Goal: Information Seeking & Learning: Learn about a topic

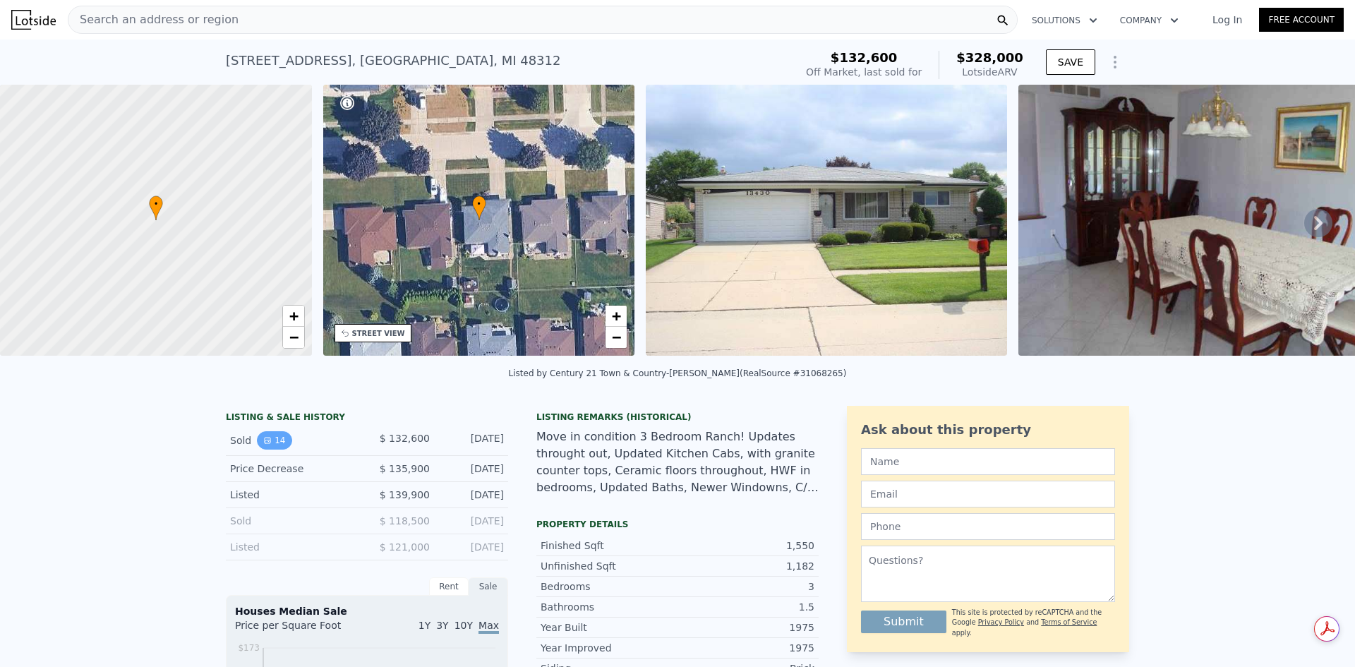
click at [274, 446] on button "14" at bounding box center [274, 440] width 35 height 18
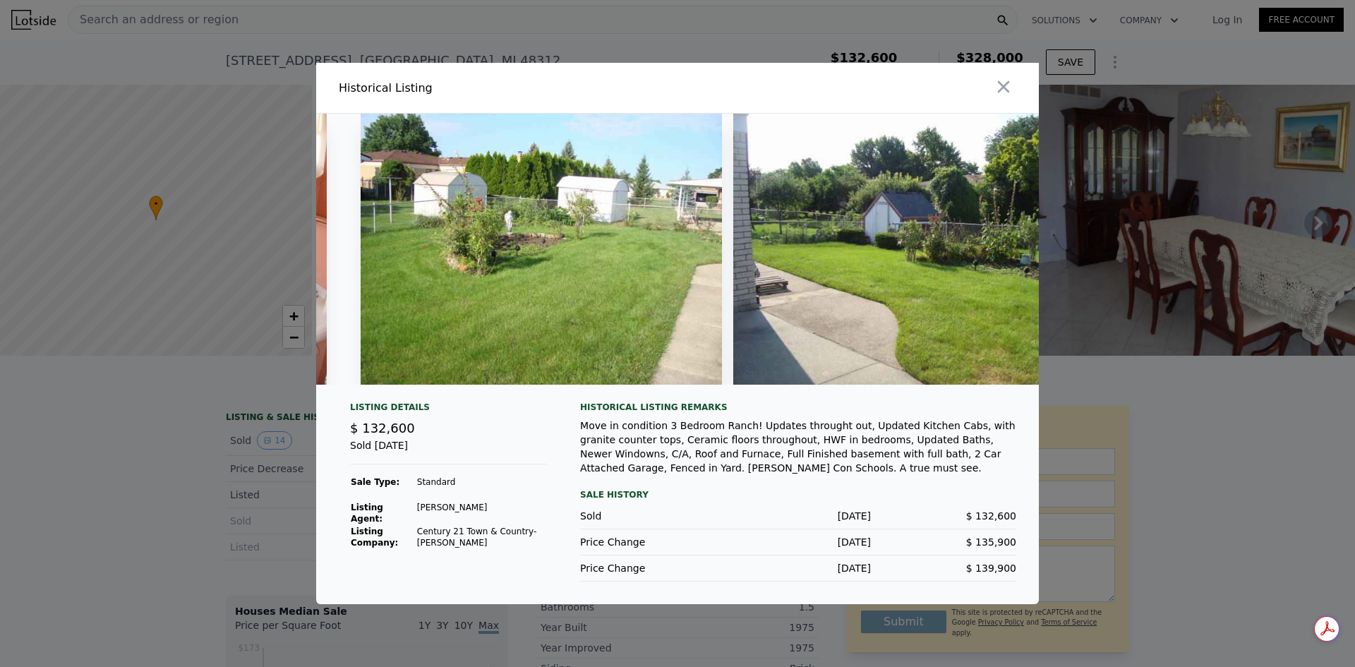
scroll to position [0, 4111]
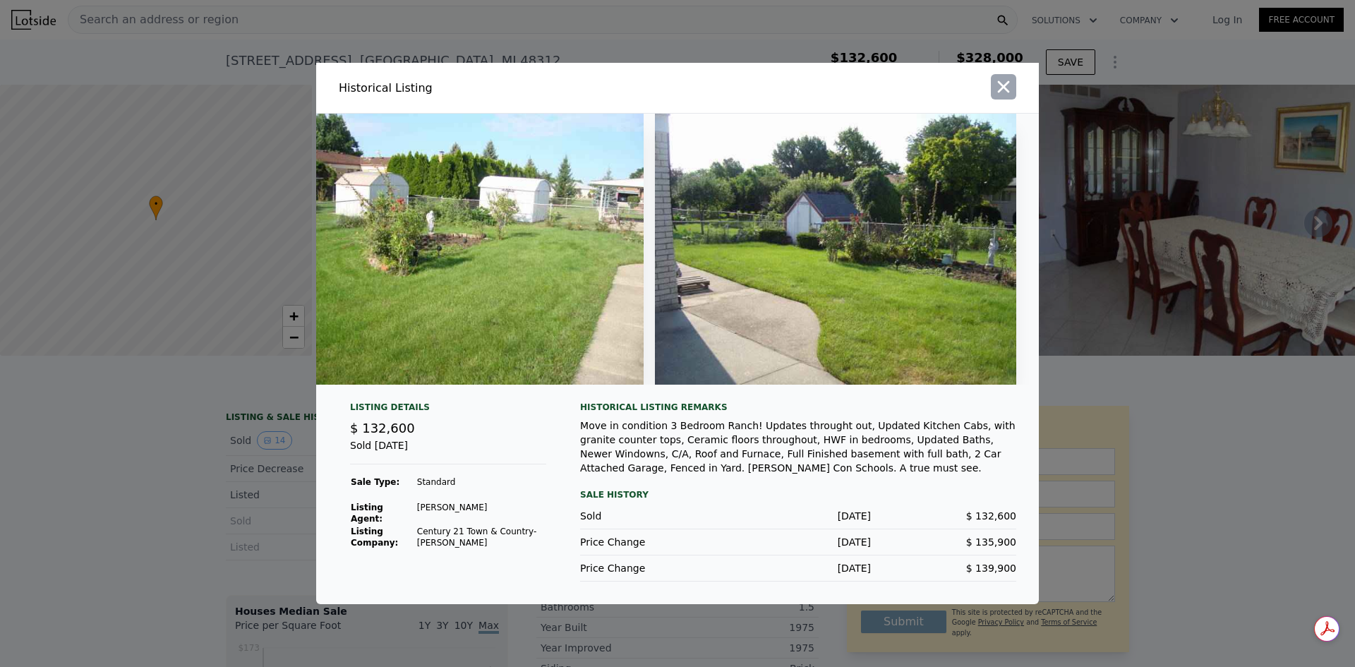
click at [1002, 77] on icon "button" at bounding box center [1004, 87] width 20 height 20
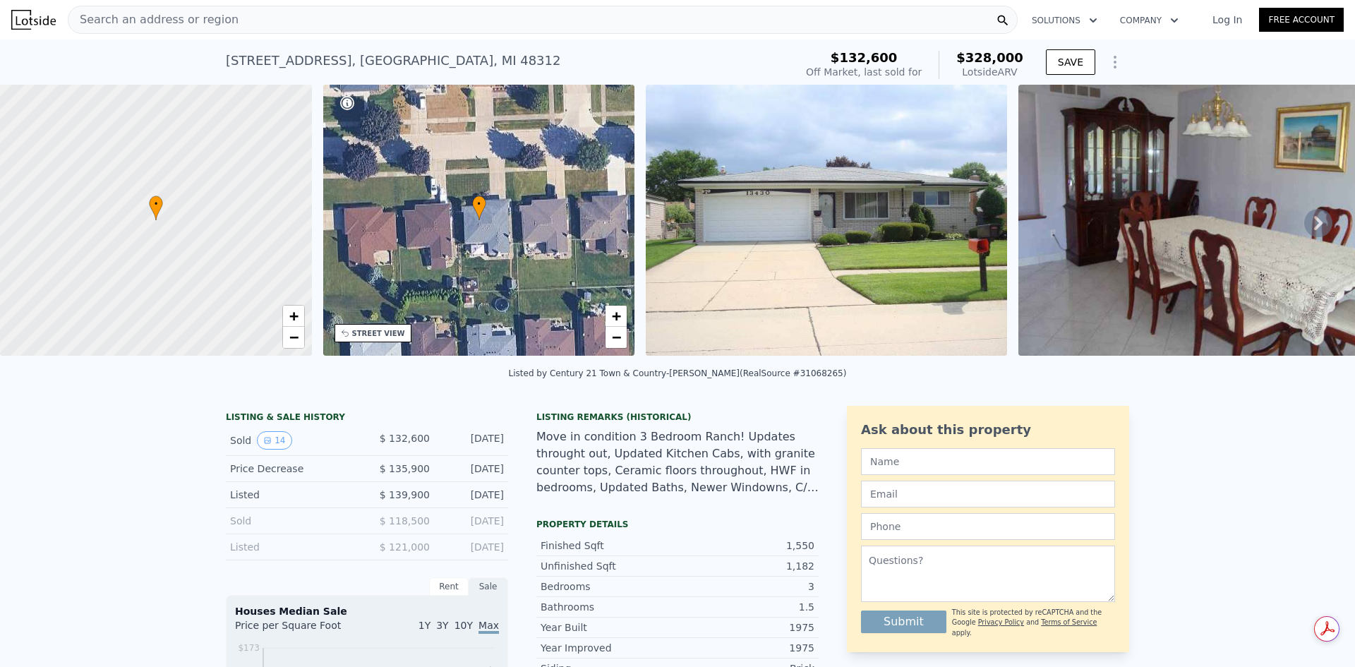
click at [313, 355] on div "• + − • + − STREET VIEW Loading... SATELLITE VIEW" at bounding box center [677, 223] width 1355 height 276
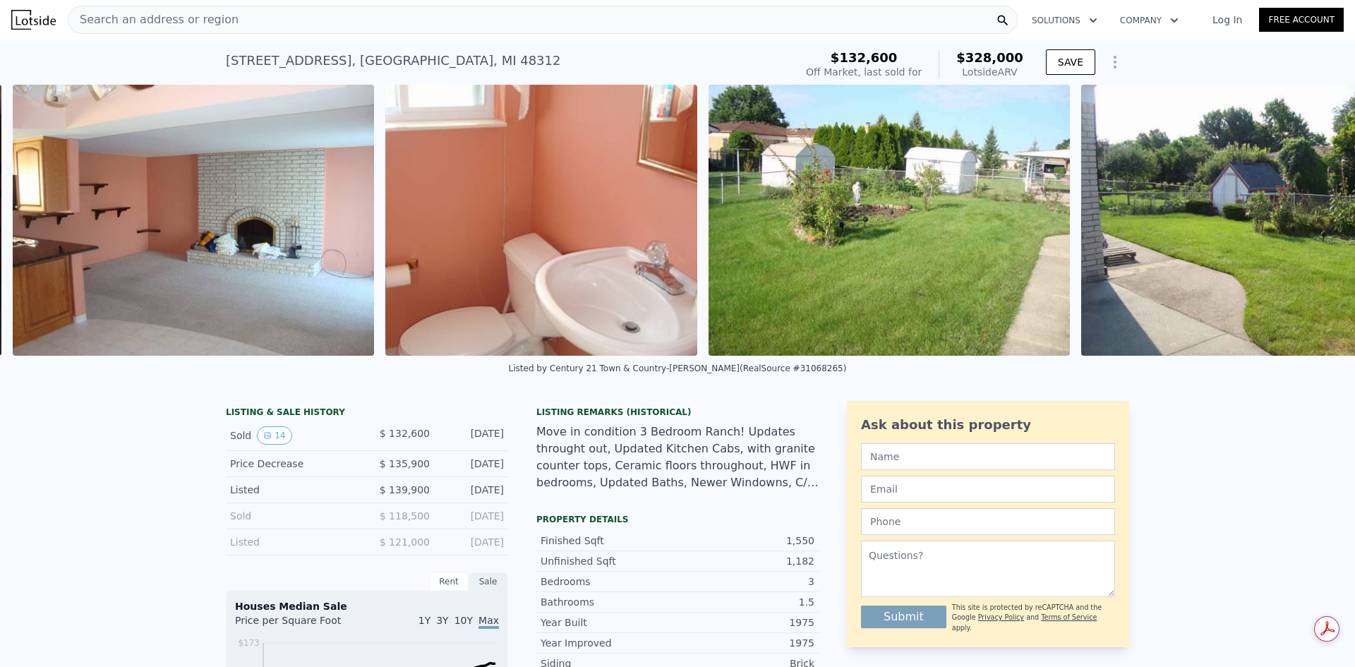
scroll to position [0, 4370]
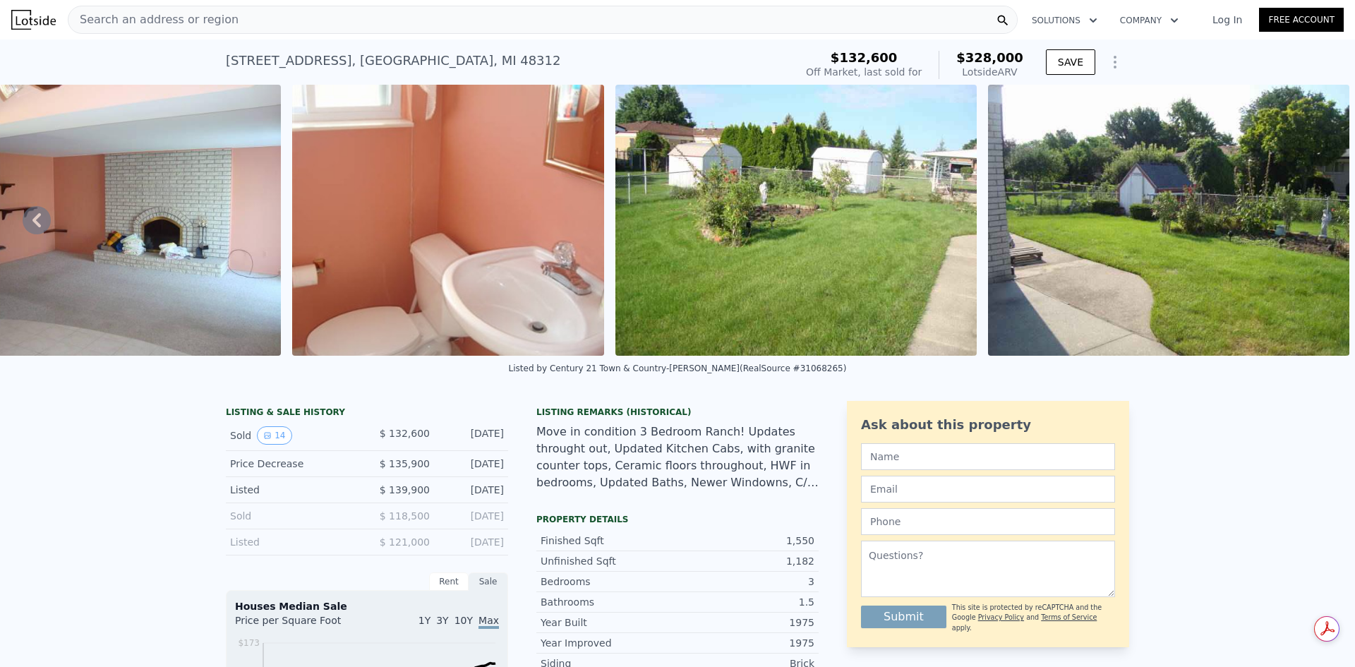
click at [771, 491] on div "Move in condition 3 Bedroom Ranch! Updates throught out, Updated Kitchen Cabs, …" at bounding box center [677, 457] width 282 height 68
click at [880, 304] on img at bounding box center [795, 220] width 361 height 271
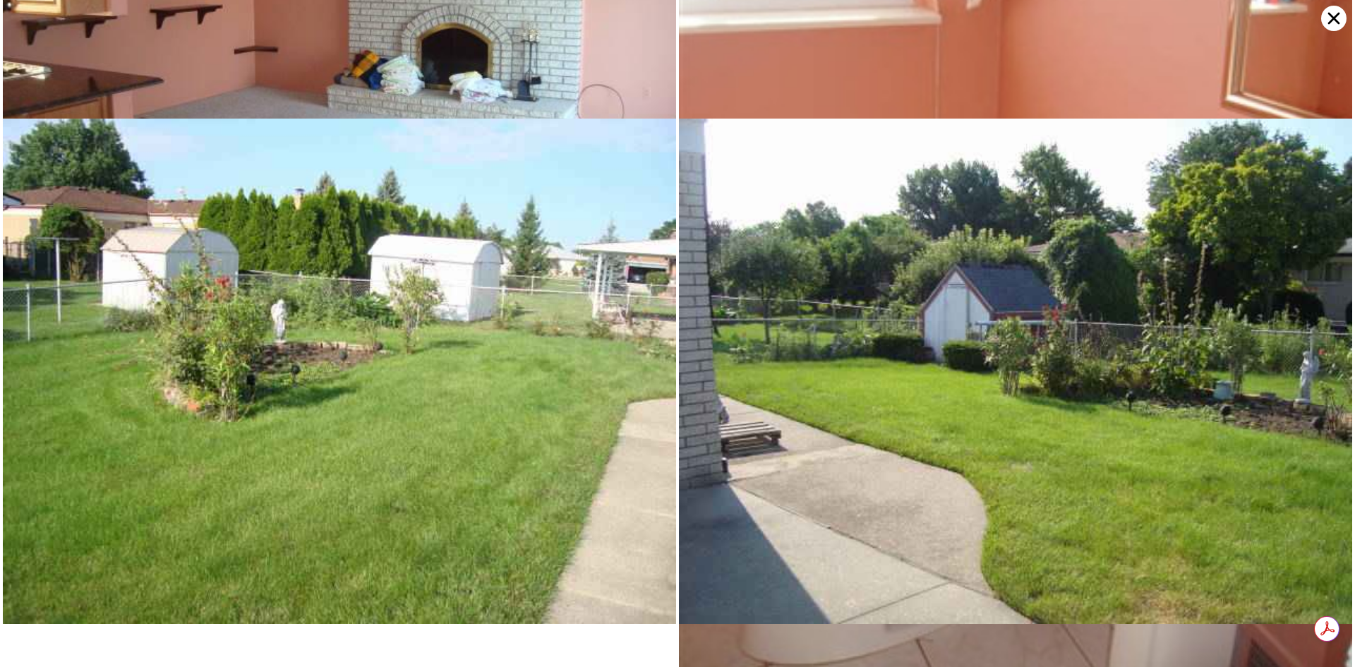
scroll to position [1932, 0]
click at [1338, 20] on icon at bounding box center [1333, 18] width 25 height 25
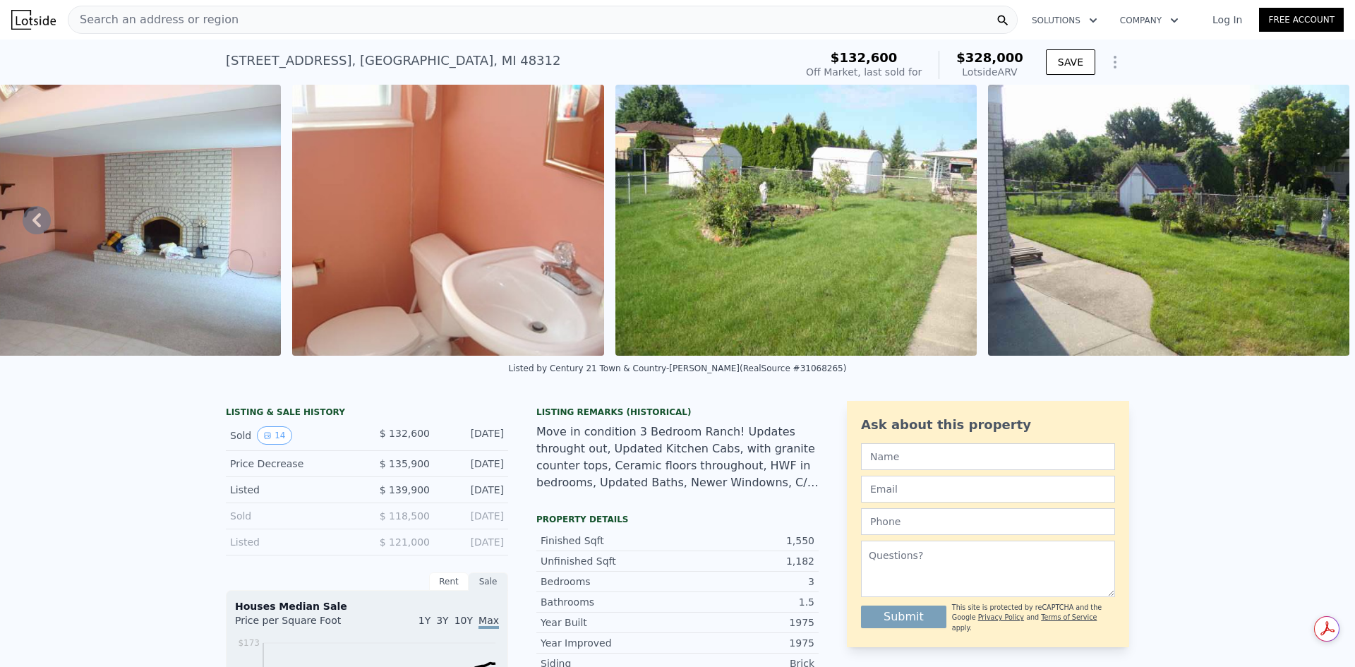
click at [648, 476] on div "Move in condition 3 Bedroom Ranch! Updates throught out, Updated Kitchen Cabs, …" at bounding box center [677, 457] width 282 height 68
click at [589, 525] on div "Property details" at bounding box center [677, 519] width 282 height 11
click at [697, 491] on div "Move in condition 3 Bedroom Ranch! Updates throught out, Updated Kitchen Cabs, …" at bounding box center [677, 457] width 282 height 68
click at [767, 491] on div "Move in condition 3 Bedroom Ranch! Updates throught out, Updated Kitchen Cabs, …" at bounding box center [677, 457] width 282 height 68
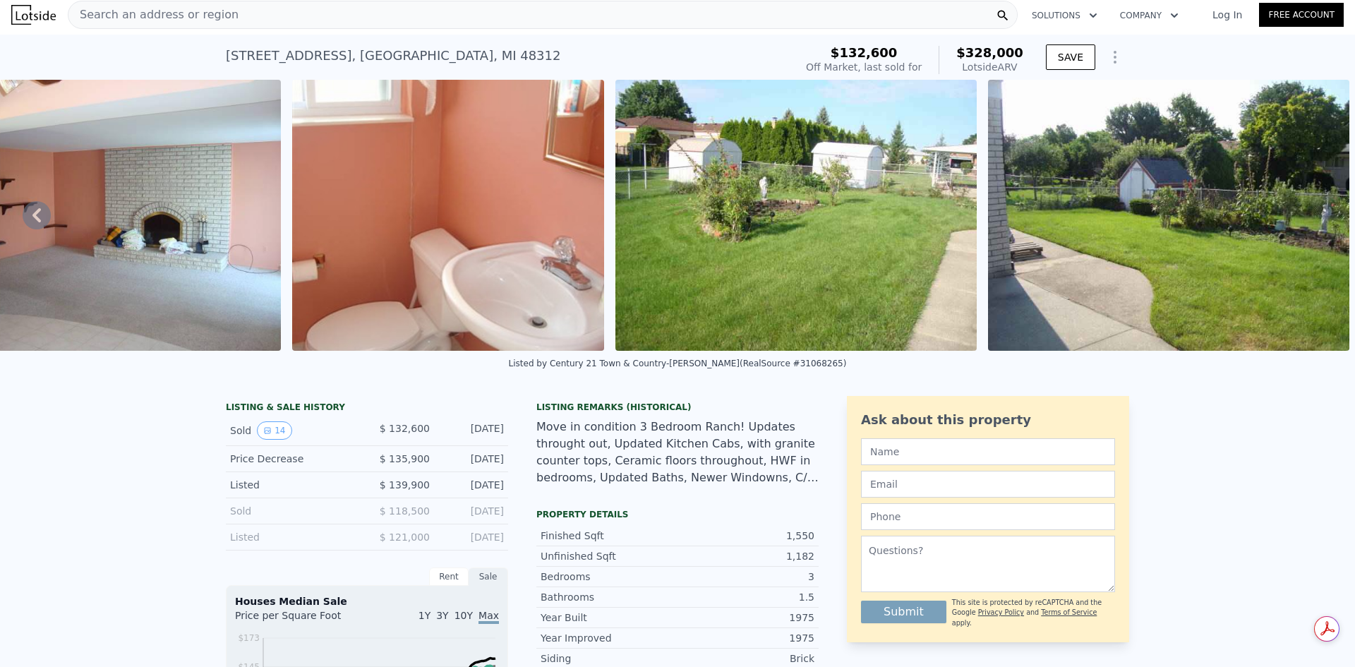
scroll to position [0, 0]
